Goal: Transaction & Acquisition: Purchase product/service

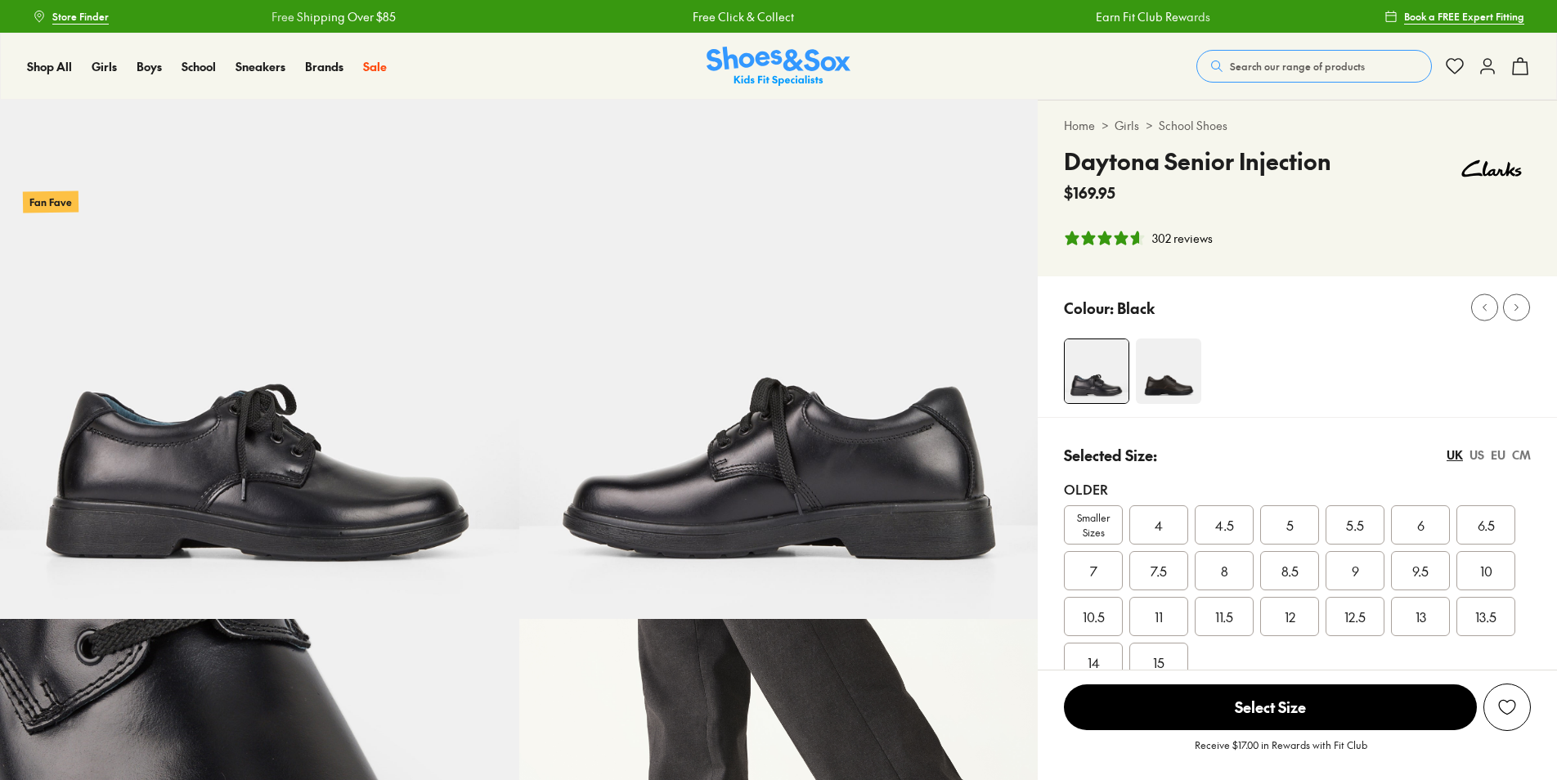
select select "*"
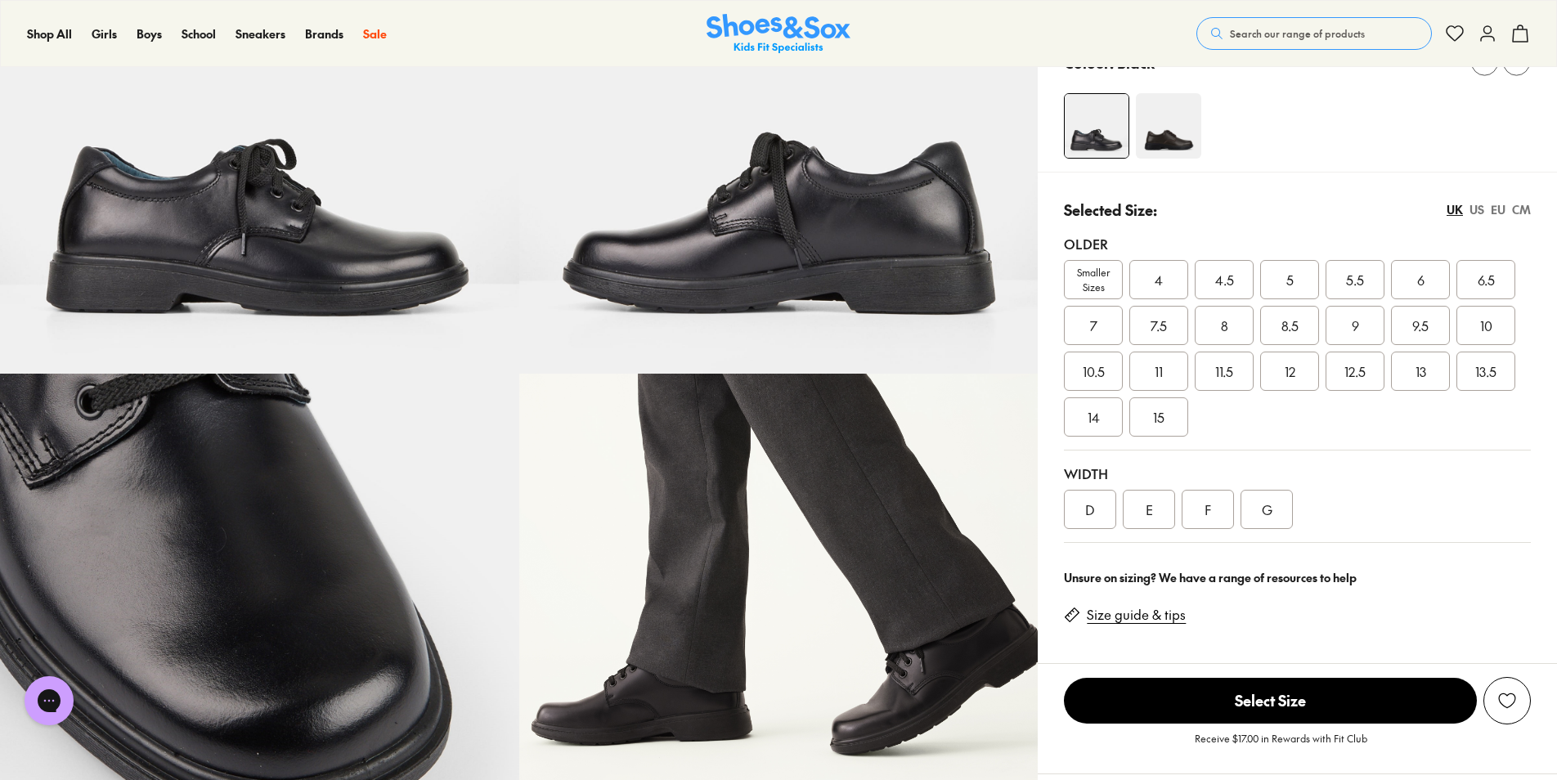
click at [1260, 289] on div "5" at bounding box center [1289, 279] width 59 height 39
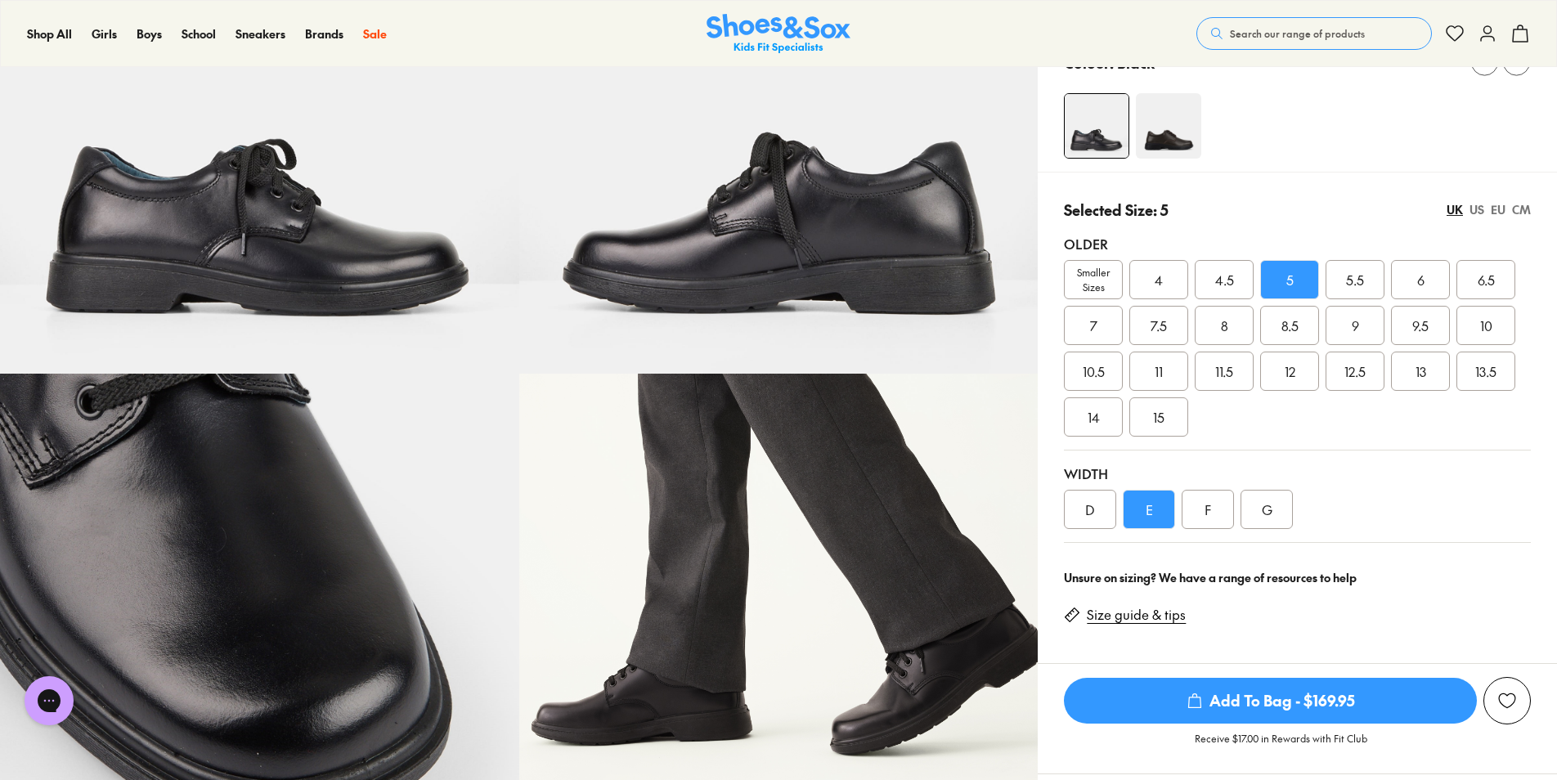
click at [1098, 512] on div "D" at bounding box center [1090, 509] width 52 height 39
click at [1357, 283] on span "5.5" at bounding box center [1355, 280] width 18 height 20
click at [1397, 277] on div "6" at bounding box center [1420, 279] width 59 height 39
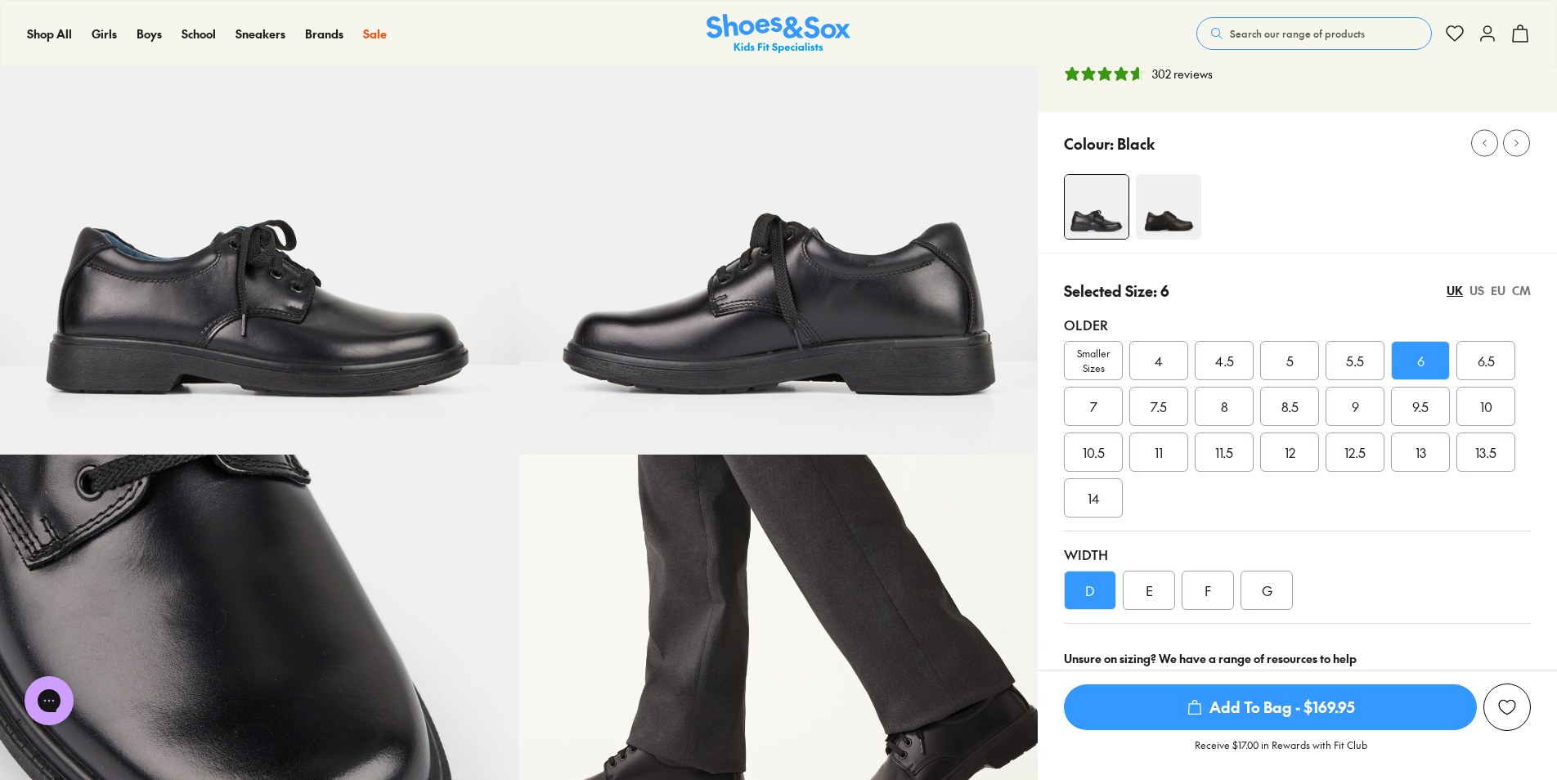
scroll to position [164, 0]
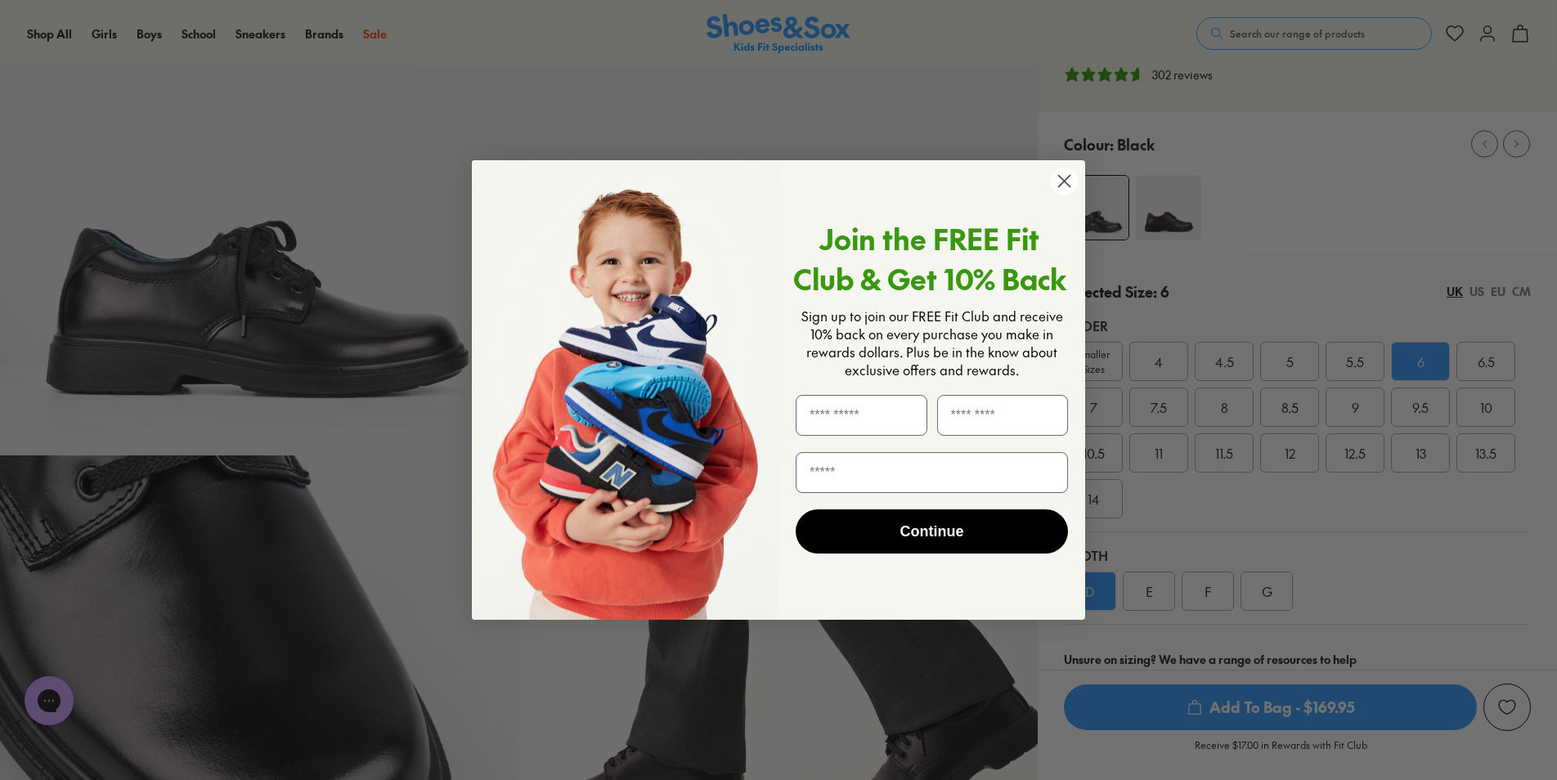
click at [1062, 186] on circle "Close dialog" at bounding box center [1064, 181] width 27 height 27
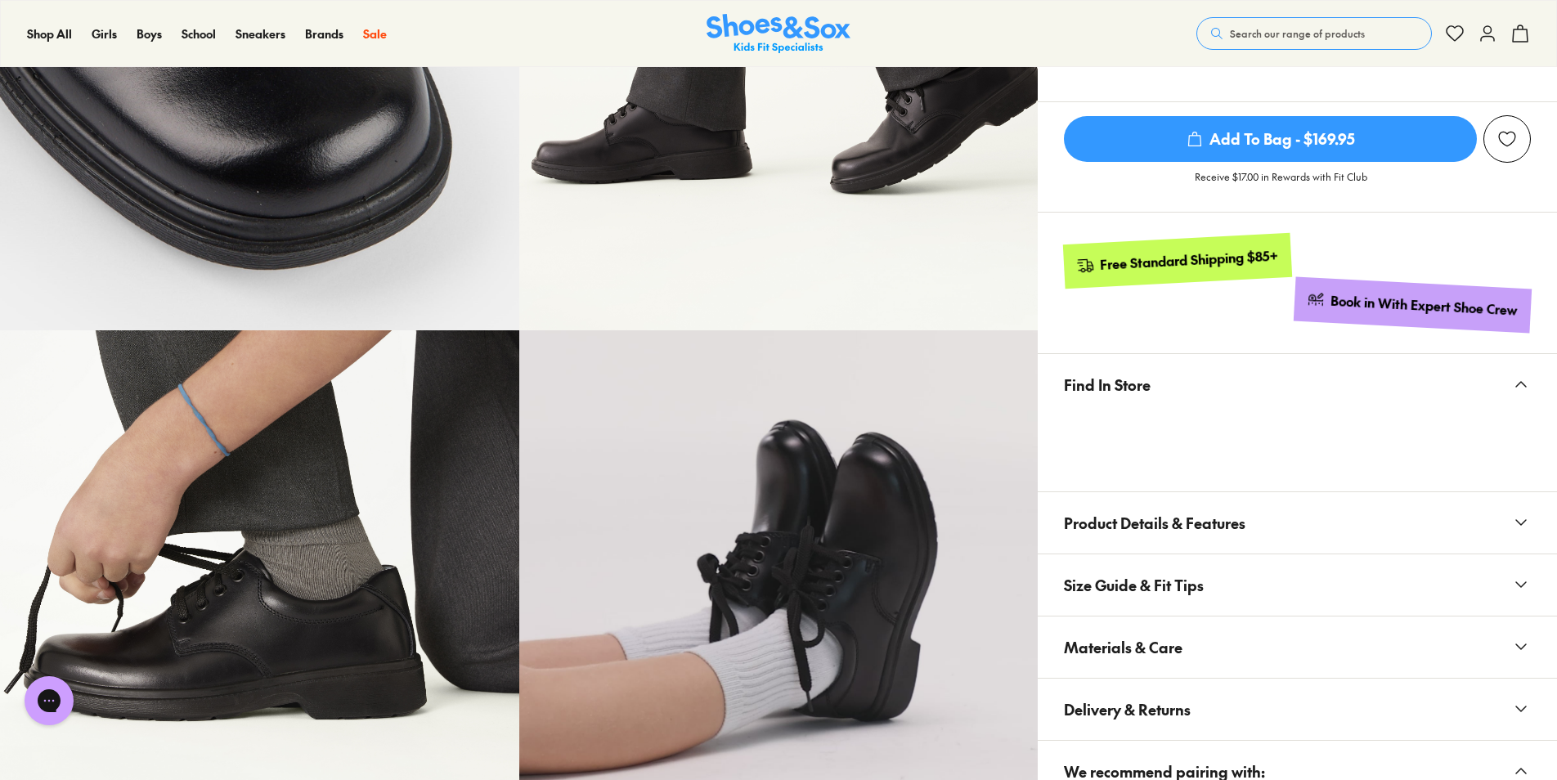
scroll to position [491, 0]
